Goal: Complete application form: Complete application form

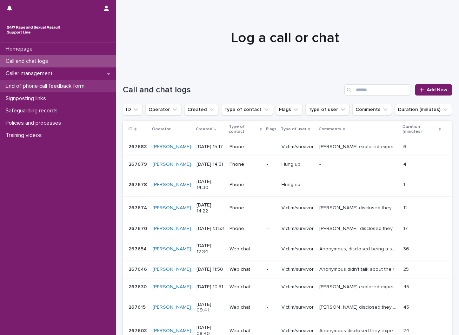
click at [50, 86] on p "End of phone call feedback form" at bounding box center [46, 86] width 87 height 7
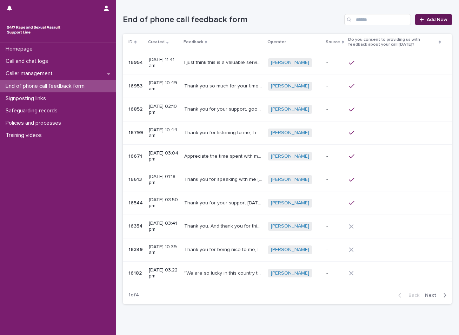
click at [433, 20] on span "Add New" at bounding box center [437, 19] width 21 height 5
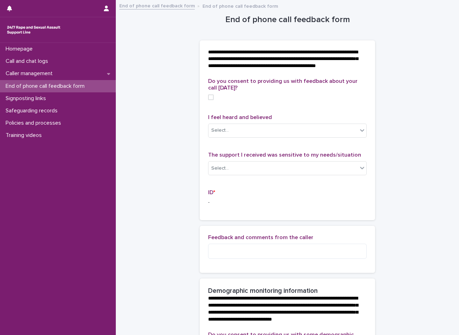
click at [209, 100] on span at bounding box center [211, 97] width 6 height 6
click at [361, 134] on icon at bounding box center [362, 130] width 7 height 7
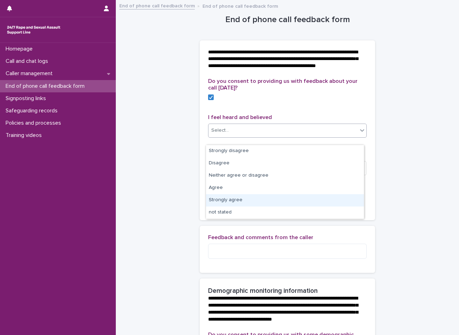
drag, startPoint x: 223, startPoint y: 193, endPoint x: 223, endPoint y: 199, distance: 5.6
click at [223, 199] on div "Strongly agree" at bounding box center [285, 200] width 158 height 12
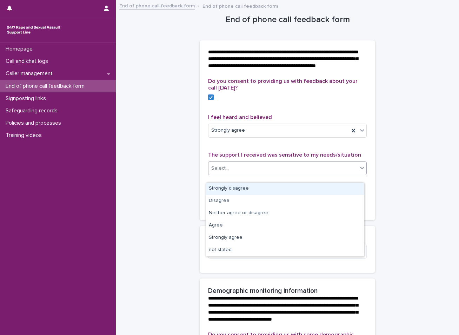
click at [360, 169] on icon at bounding box center [362, 168] width 4 height 2
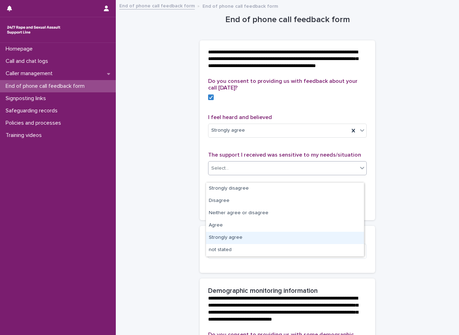
click at [233, 239] on div "Strongly agree" at bounding box center [285, 238] width 158 height 12
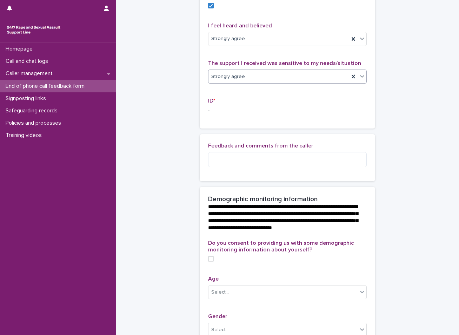
scroll to position [105, 0]
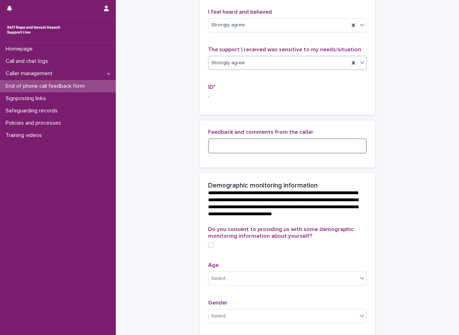
click at [216, 152] on textarea at bounding box center [287, 145] width 159 height 15
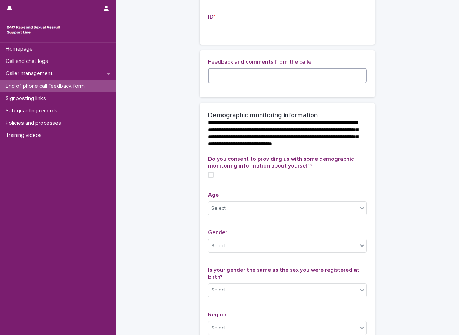
scroll to position [246, 0]
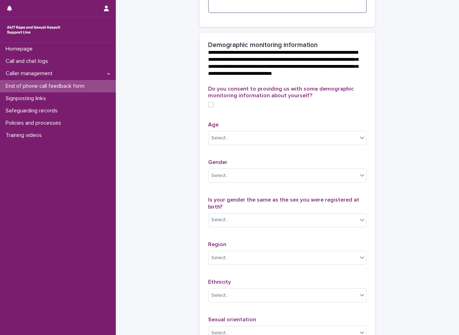
click at [209, 107] on span at bounding box center [211, 105] width 6 height 6
click at [217, 142] on div "Select..." at bounding box center [220, 138] width 18 height 7
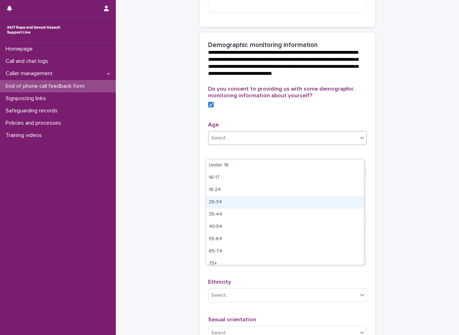
click at [216, 202] on div "25-34" at bounding box center [285, 202] width 158 height 12
click at [221, 179] on div "Select..." at bounding box center [220, 175] width 18 height 7
click at [224, 204] on div "[DEMOGRAPHIC_DATA]" at bounding box center [285, 203] width 158 height 12
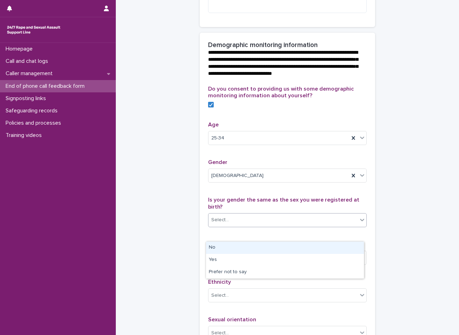
click at [243, 226] on div "Select..." at bounding box center [283, 220] width 149 height 12
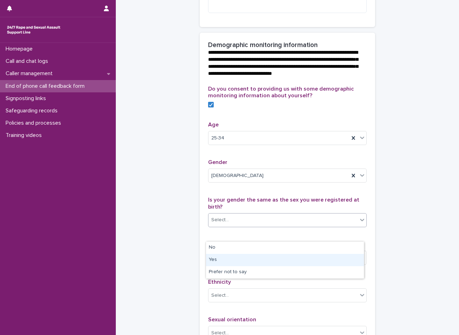
click at [218, 261] on div "Yes" at bounding box center [285, 260] width 158 height 12
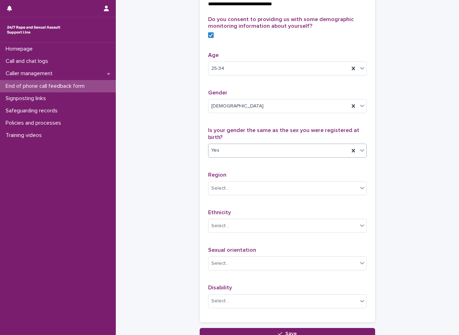
scroll to position [316, 0]
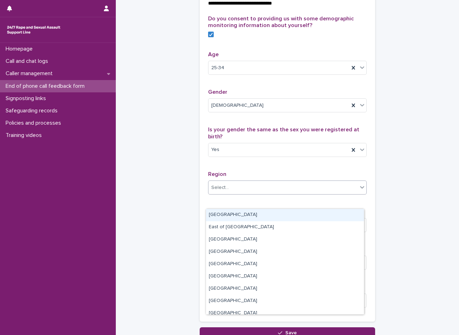
click at [223, 191] on div "Select..." at bounding box center [220, 187] width 18 height 7
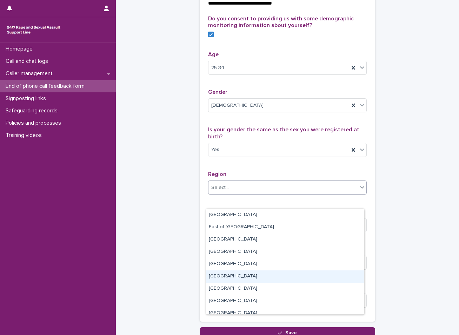
click at [221, 278] on div "[GEOGRAPHIC_DATA]" at bounding box center [285, 276] width 158 height 12
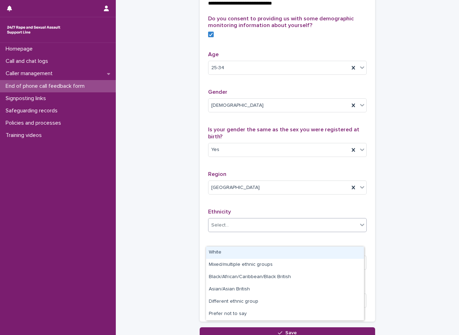
click at [239, 231] on div "Select..." at bounding box center [283, 226] width 149 height 12
click at [219, 256] on div "White" at bounding box center [285, 253] width 158 height 12
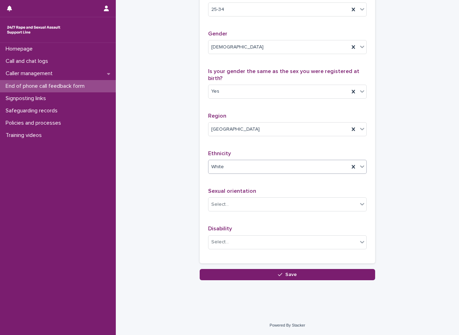
scroll to position [386, 0]
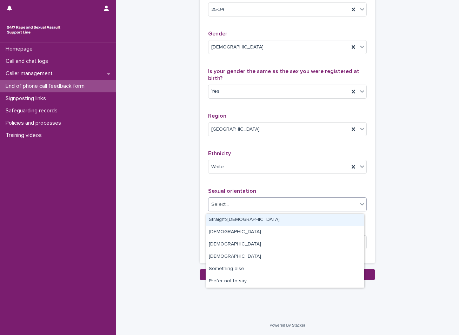
click at [254, 209] on div "Select..." at bounding box center [283, 205] width 149 height 12
click at [242, 223] on div "Straight/[DEMOGRAPHIC_DATA]" at bounding box center [285, 220] width 158 height 12
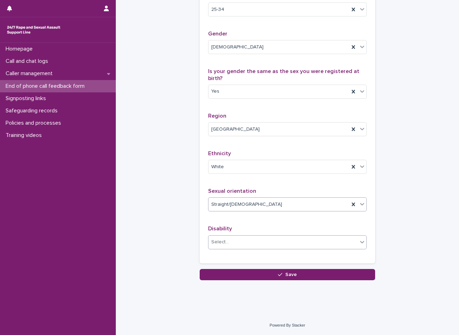
click at [236, 242] on div "Select..." at bounding box center [283, 242] width 149 height 12
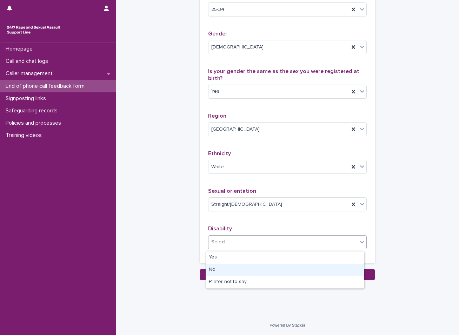
click at [214, 270] on div "No" at bounding box center [285, 270] width 158 height 12
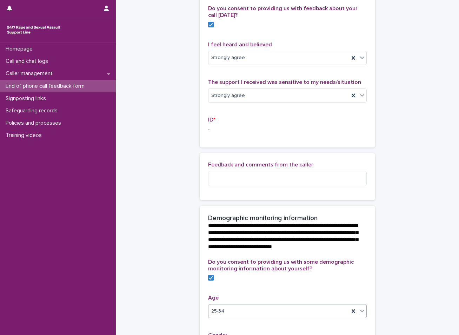
scroll to position [70, 0]
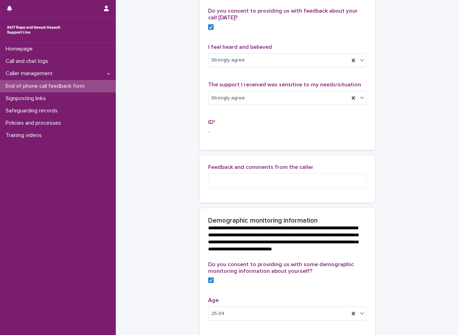
click at [209, 136] on p "-" at bounding box center [287, 132] width 159 height 7
click at [231, 187] on textarea at bounding box center [287, 180] width 159 height 15
click at [289, 189] on textarea "**********" at bounding box center [287, 180] width 159 height 15
type textarea "*"
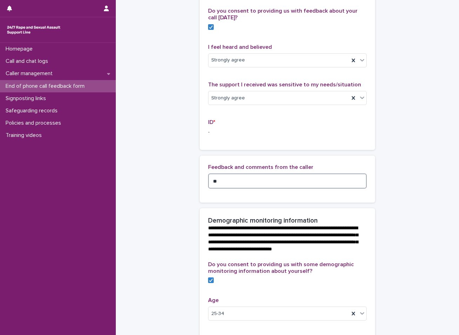
type textarea "*"
type textarea "**********"
click at [212, 136] on p "-" at bounding box center [287, 132] width 159 height 7
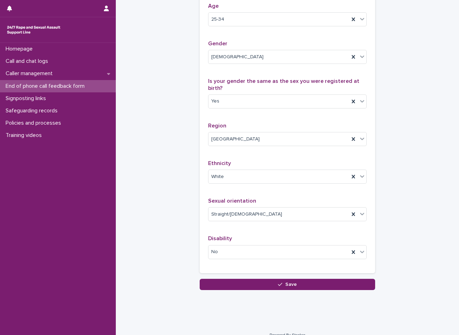
scroll to position [388, 0]
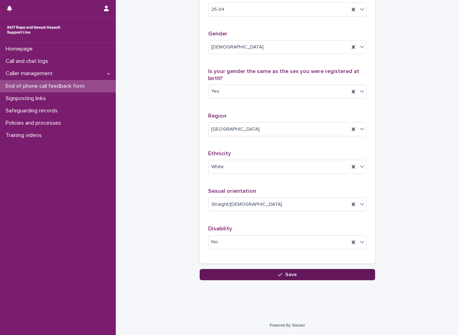
click at [241, 275] on button "Save" at bounding box center [288, 274] width 176 height 11
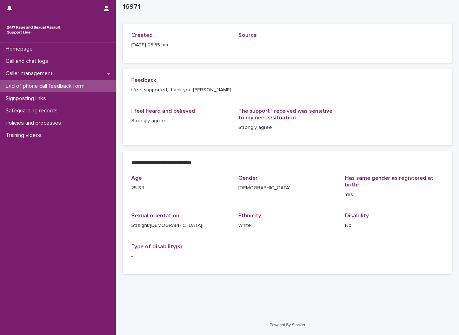
scroll to position [28, 0]
click at [50, 59] on p "Call and chat logs" at bounding box center [28, 61] width 51 height 7
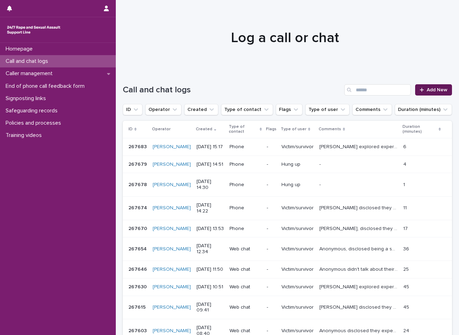
click at [428, 91] on span "Add New" at bounding box center [437, 89] width 21 height 5
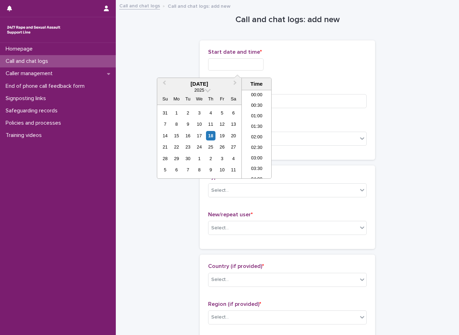
click at [263, 63] on input "text" at bounding box center [235, 64] width 55 height 12
click at [210, 136] on div "18" at bounding box center [210, 135] width 9 height 9
click at [249, 64] on input "**********" at bounding box center [235, 64] width 55 height 12
click at [256, 133] on li "15:30" at bounding box center [257, 134] width 30 height 11
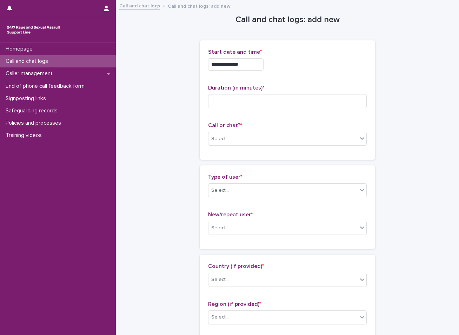
click at [246, 68] on input "**********" at bounding box center [235, 64] width 55 height 12
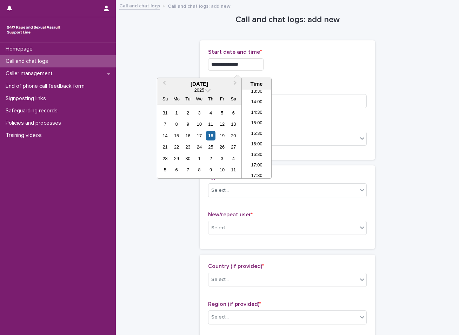
type input "**********"
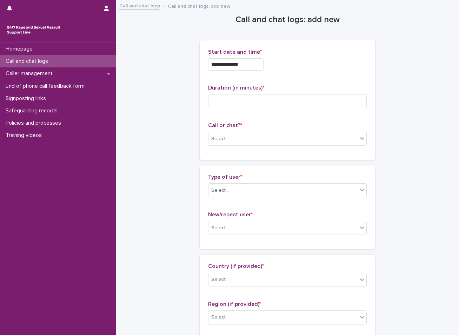
click at [232, 100] on input at bounding box center [287, 101] width 159 height 14
type input "**"
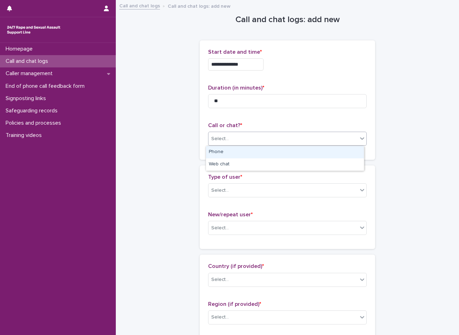
click at [230, 138] on div "Select..." at bounding box center [283, 139] width 149 height 12
click at [228, 153] on div "Phone" at bounding box center [285, 152] width 158 height 12
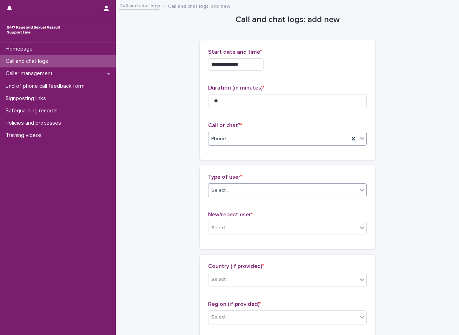
click at [227, 194] on div "Select..." at bounding box center [283, 191] width 149 height 12
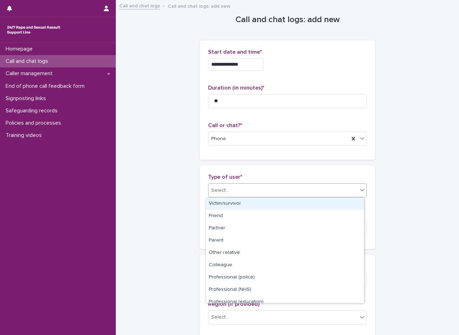
click at [224, 200] on div "Victim/survivor" at bounding box center [285, 204] width 158 height 12
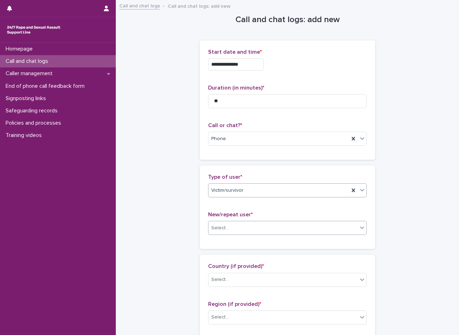
click at [221, 229] on div "Select..." at bounding box center [220, 227] width 18 height 7
click at [226, 256] on div "New user" at bounding box center [285, 254] width 158 height 12
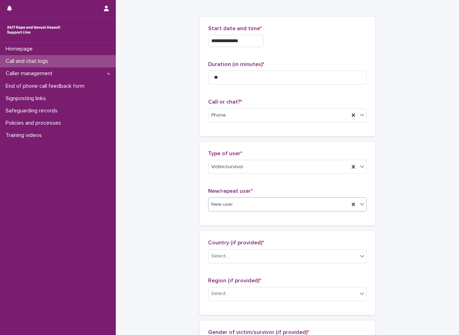
scroll to position [70, 0]
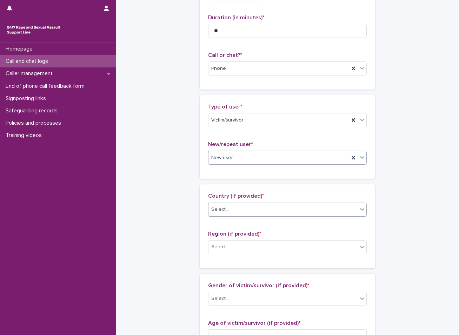
click at [238, 207] on div "Select..." at bounding box center [283, 210] width 149 height 12
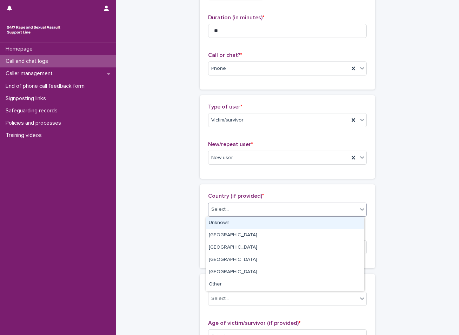
click at [224, 221] on div "Unknown" at bounding box center [285, 223] width 158 height 12
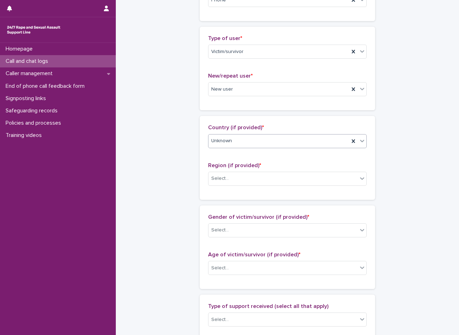
scroll to position [140, 0]
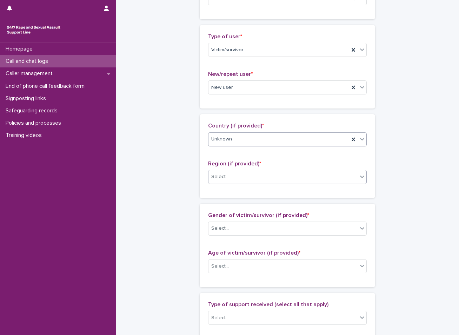
click at [229, 175] on div "Select..." at bounding box center [283, 177] width 149 height 12
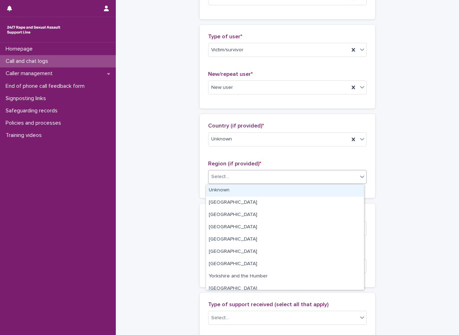
click at [224, 191] on div "Unknown" at bounding box center [285, 190] width 158 height 12
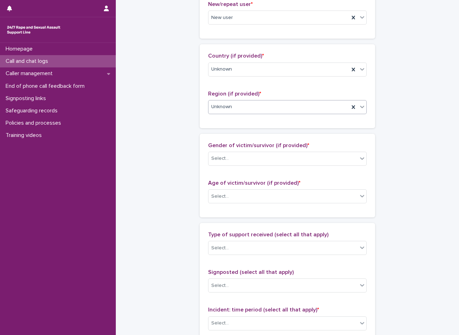
scroll to position [211, 0]
click at [260, 163] on div "Select..." at bounding box center [283, 158] width 149 height 12
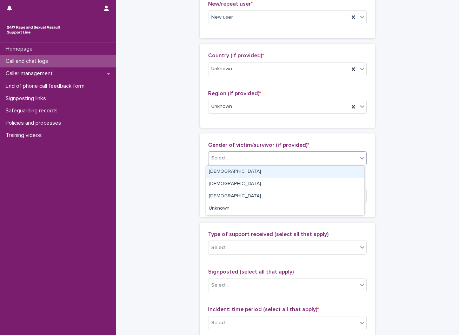
click at [230, 171] on div "[DEMOGRAPHIC_DATA]" at bounding box center [285, 172] width 158 height 12
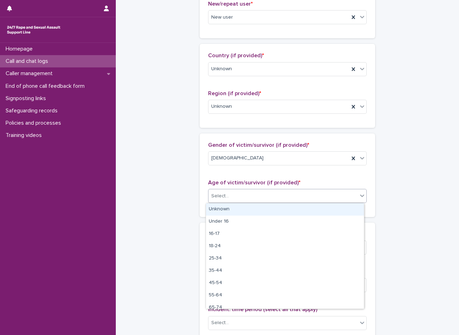
click at [230, 193] on div "Select..." at bounding box center [283, 196] width 149 height 12
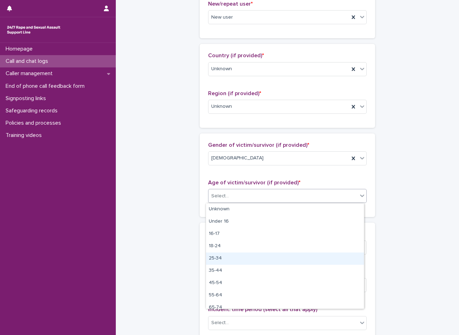
click at [221, 259] on div "25-34" at bounding box center [285, 259] width 158 height 12
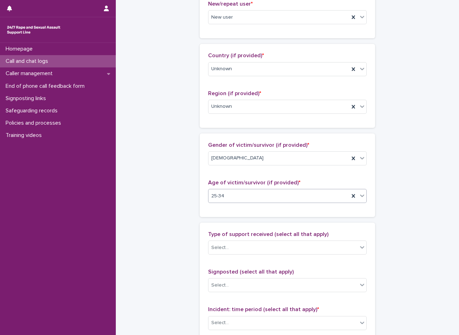
scroll to position [281, 0]
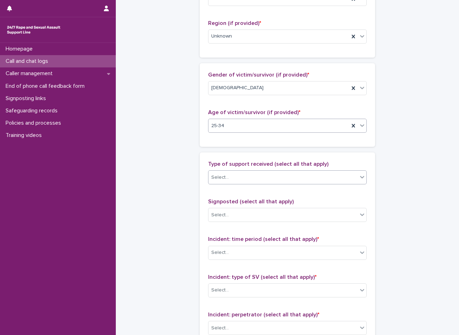
click at [231, 176] on div "Select..." at bounding box center [283, 178] width 149 height 12
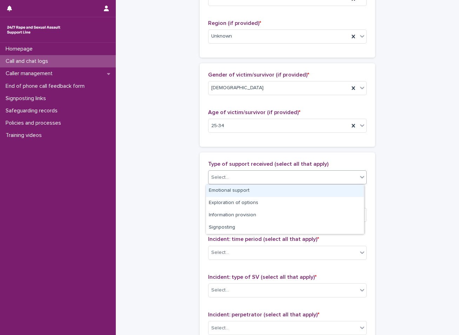
click at [225, 188] on div "Emotional support" at bounding box center [285, 191] width 158 height 12
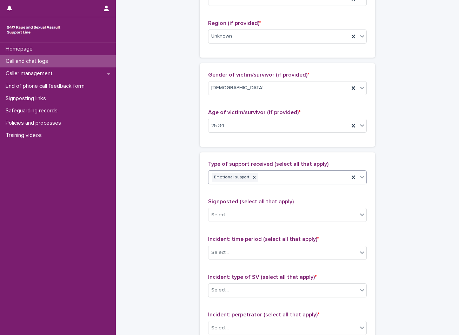
scroll to position [351, 0]
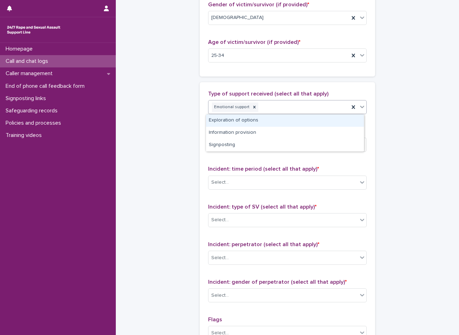
click at [273, 102] on div "Emotional support" at bounding box center [279, 107] width 141 height 12
click at [235, 119] on div "Exploration of options" at bounding box center [285, 120] width 158 height 12
click at [308, 107] on div "Emotional support Exploration of options" at bounding box center [279, 107] width 141 height 12
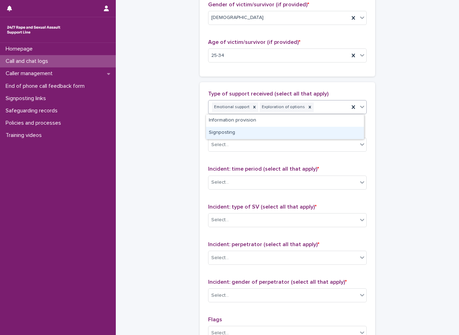
click at [246, 133] on div "Signposting" at bounding box center [285, 133] width 158 height 12
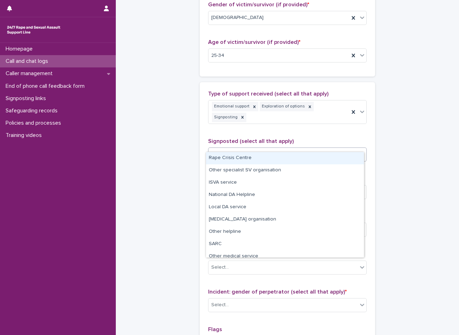
click at [239, 149] on div "Select..." at bounding box center [283, 155] width 149 height 12
click at [234, 154] on div "Rape Crisis Centre" at bounding box center [285, 158] width 158 height 12
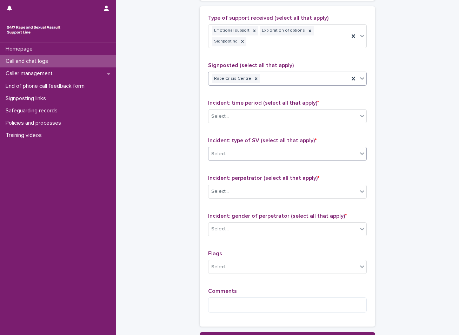
scroll to position [457, 0]
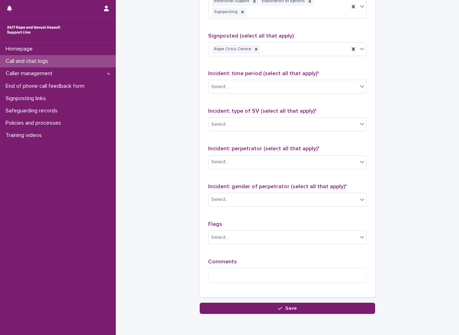
click at [253, 70] on div "Incident: time period (select all that apply) * Select..." at bounding box center [287, 84] width 159 height 29
click at [251, 81] on div "Select..." at bounding box center [283, 87] width 149 height 12
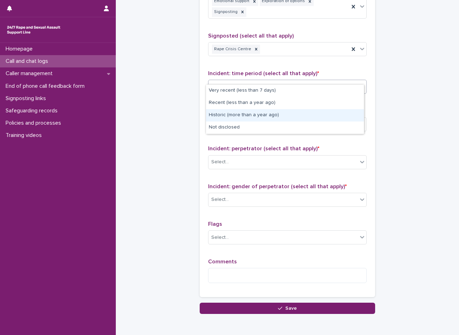
click at [234, 113] on div "Historic (more than a year ago)" at bounding box center [285, 115] width 158 height 12
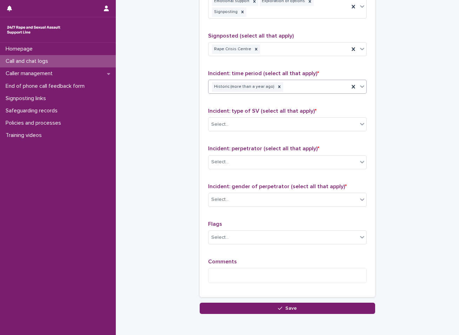
click at [234, 119] on div "Select..." at bounding box center [283, 125] width 149 height 12
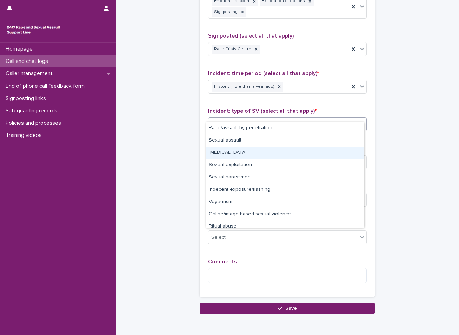
click at [225, 152] on div "[MEDICAL_DATA]" at bounding box center [285, 153] width 158 height 12
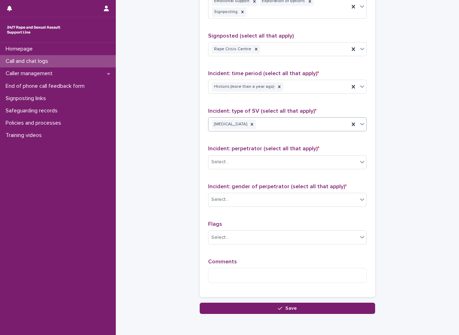
scroll to position [481, 0]
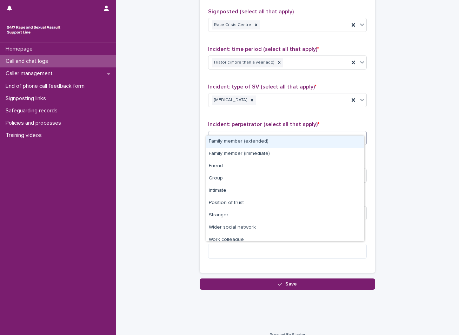
click at [246, 132] on div "Select..." at bounding box center [283, 138] width 149 height 12
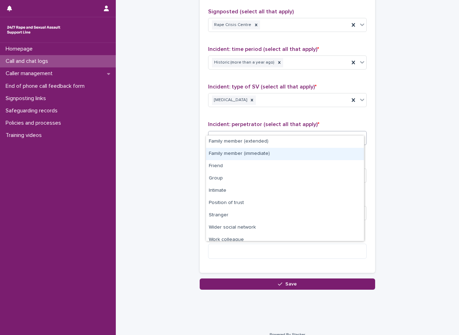
click at [240, 153] on div "Family member (immediate)" at bounding box center [285, 154] width 158 height 12
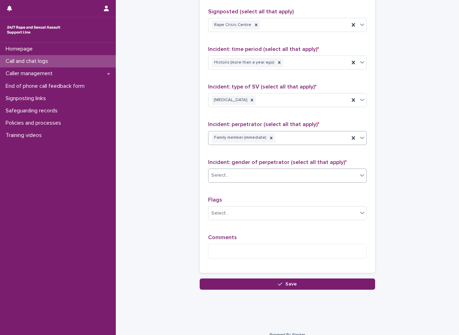
click at [231, 170] on div "Select..." at bounding box center [283, 176] width 149 height 12
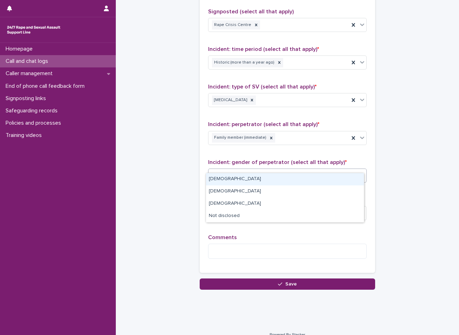
click at [226, 178] on div "[DEMOGRAPHIC_DATA]" at bounding box center [285, 179] width 158 height 12
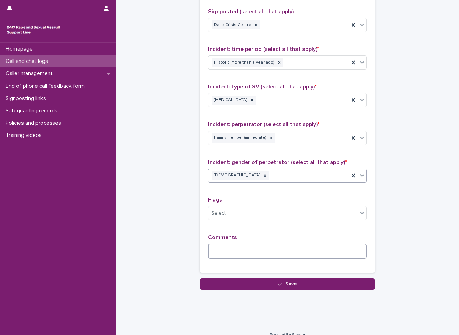
click at [241, 244] on textarea at bounding box center [287, 251] width 159 height 15
type textarea "*"
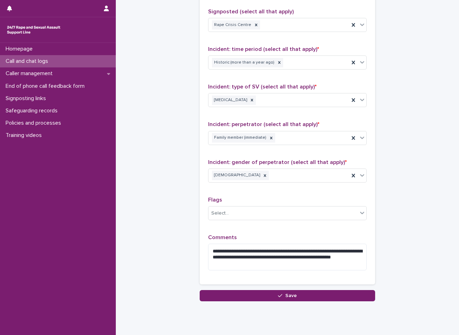
drag, startPoint x: 288, startPoint y: 248, endPoint x: 411, endPoint y: 155, distance: 154.2
click at [239, 255] on textarea "**********" at bounding box center [287, 257] width 159 height 27
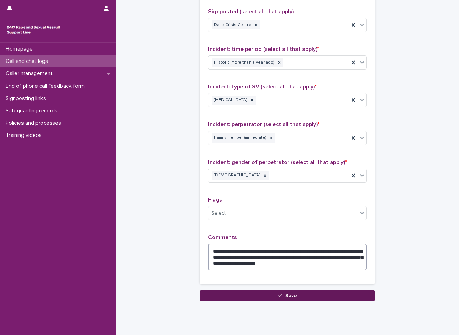
type textarea "**********"
click at [304, 290] on button "Save" at bounding box center [288, 295] width 176 height 11
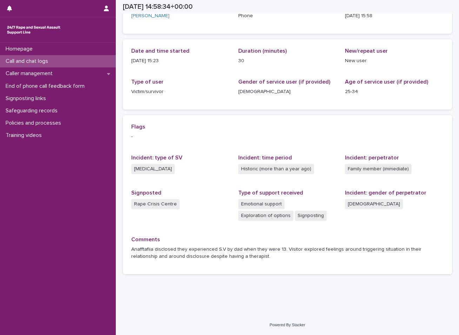
scroll to position [57, 0]
click at [44, 60] on p "Call and chat logs" at bounding box center [28, 61] width 51 height 7
